Goal: Information Seeking & Learning: Learn about a topic

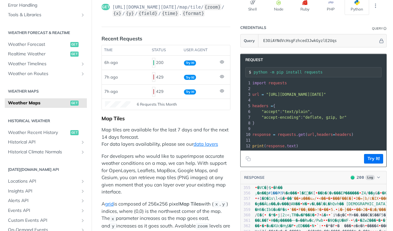
scroll to position [39, 0]
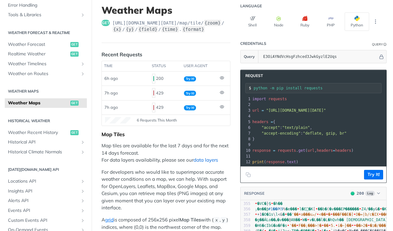
click at [206, 161] on link "data layers" at bounding box center [205, 160] width 24 height 6
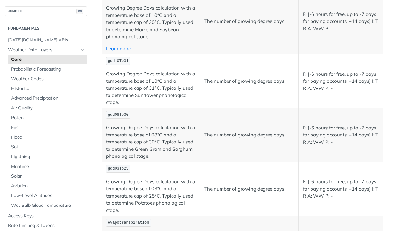
scroll to position [2233, 0]
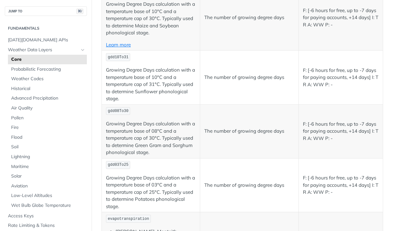
drag, startPoint x: 131, startPoint y: 114, endPoint x: 108, endPoint y: 114, distance: 23.2
copy span "cloudCover"
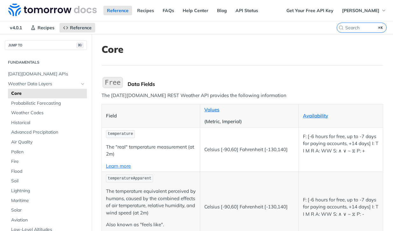
scroll to position [26, 0]
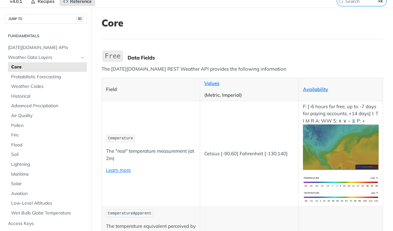
click at [120, 137] on span "temperature" at bounding box center [120, 138] width 25 height 4
copy span "temperature"
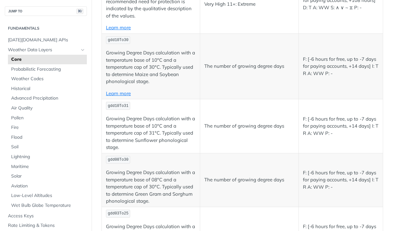
copy span "cloudCover"
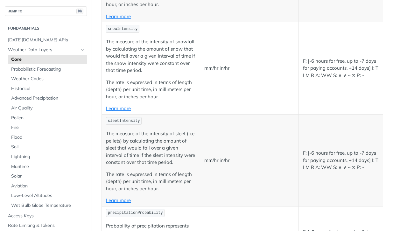
scroll to position [950, 0]
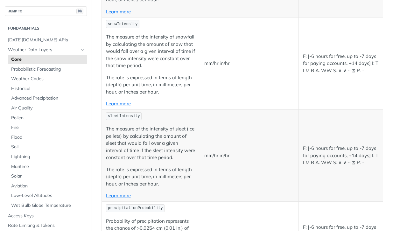
copy span "rainIntensity"
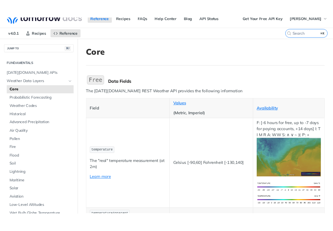
scroll to position [7, 0]
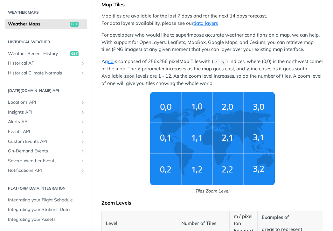
scroll to position [163, 0]
